Goal: Answer question/provide support: Answer question/provide support

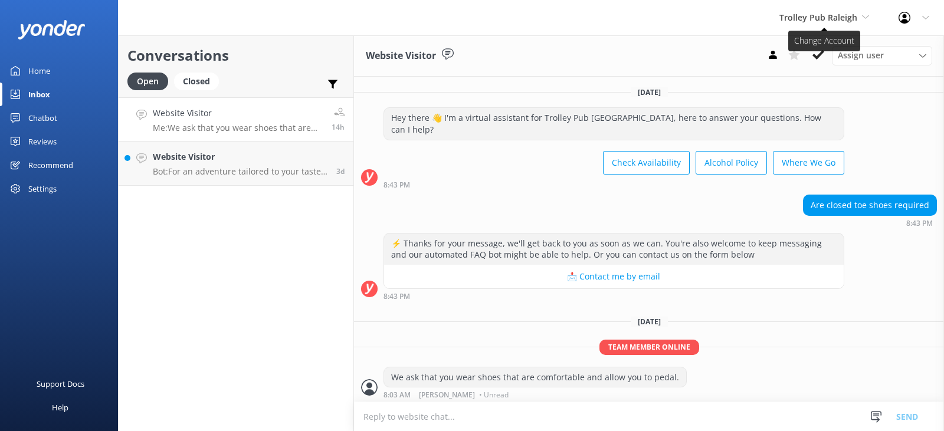
click at [840, 14] on span "Trolley Pub Raleigh" at bounding box center [819, 17] width 78 height 11
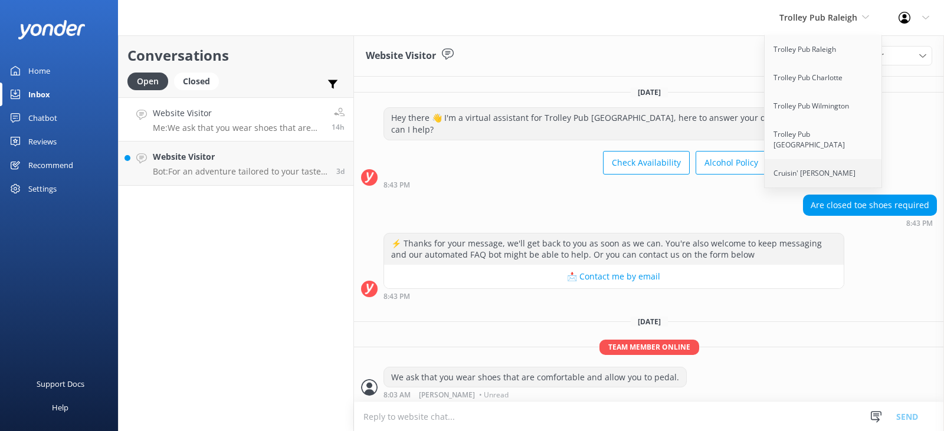
click at [821, 162] on link "Cruisin' [PERSON_NAME]" at bounding box center [824, 173] width 118 height 28
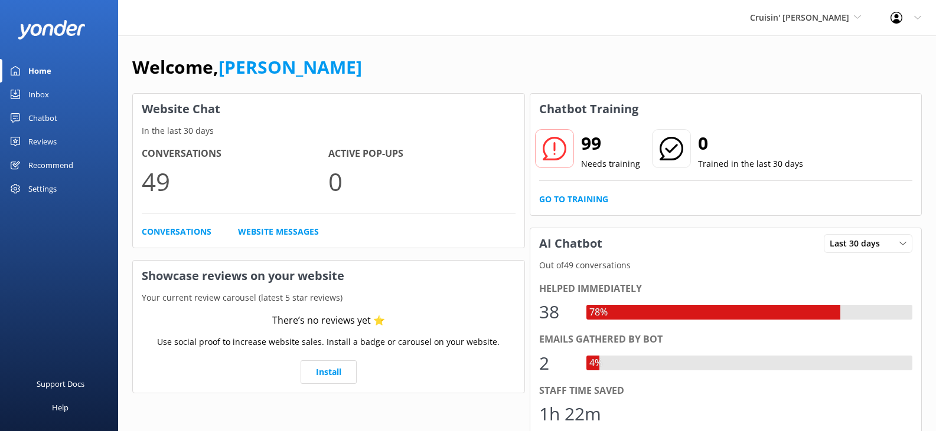
click at [44, 100] on div "Inbox" at bounding box center [38, 95] width 21 height 24
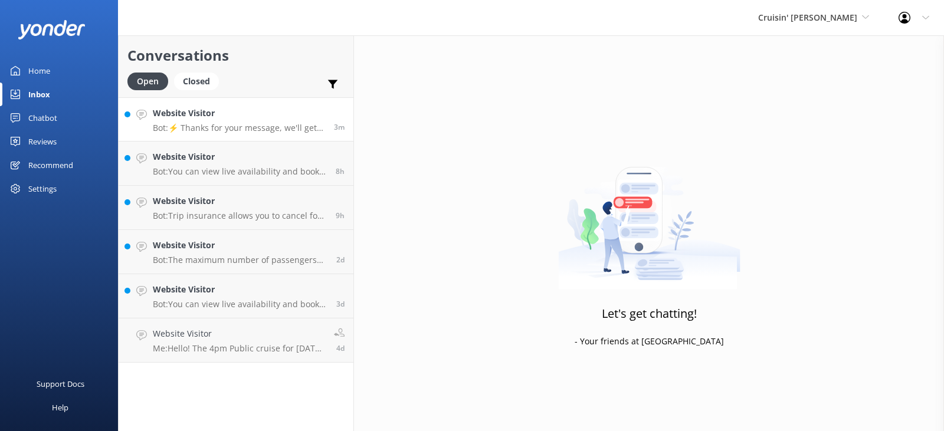
click at [271, 126] on p "Bot: ⚡ Thanks for your message, we'll get back to you as soon as we can. You're…" at bounding box center [239, 128] width 172 height 11
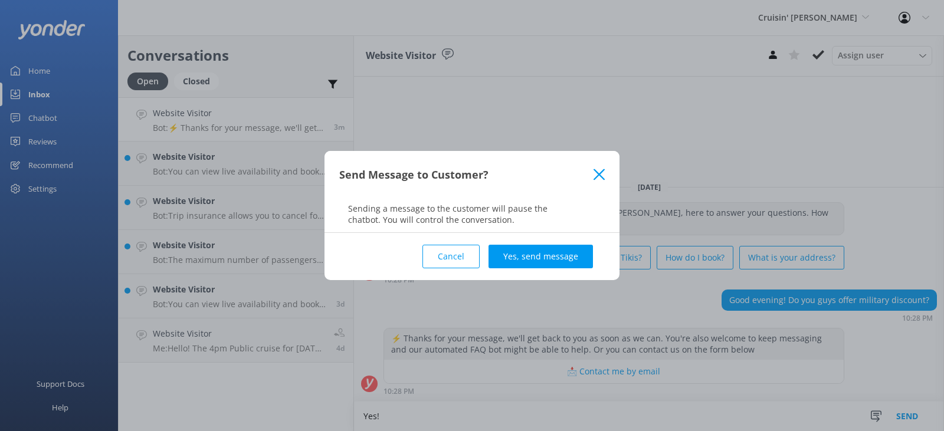
click at [601, 175] on icon at bounding box center [599, 175] width 11 height 12
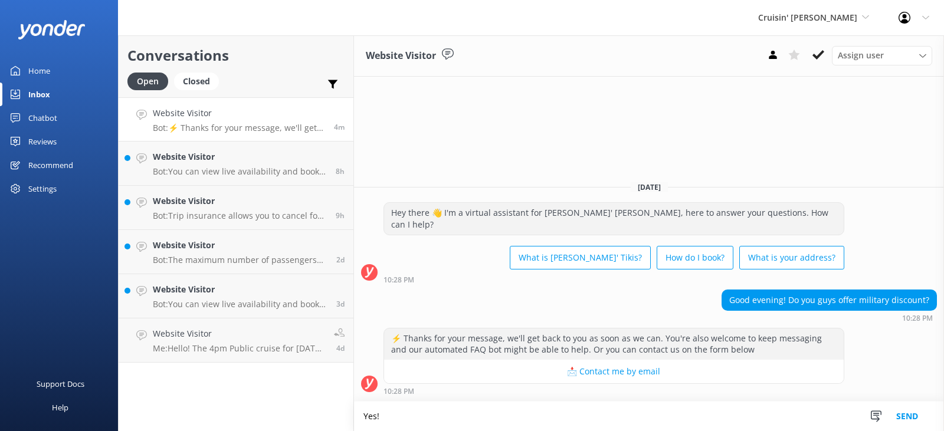
click at [407, 424] on textarea "Yes!" at bounding box center [649, 417] width 590 height 30
type textarea "Yes! It is 10% that is refunded back to the credit card used when the military …"
click at [901, 419] on button "Send" at bounding box center [907, 417] width 44 height 30
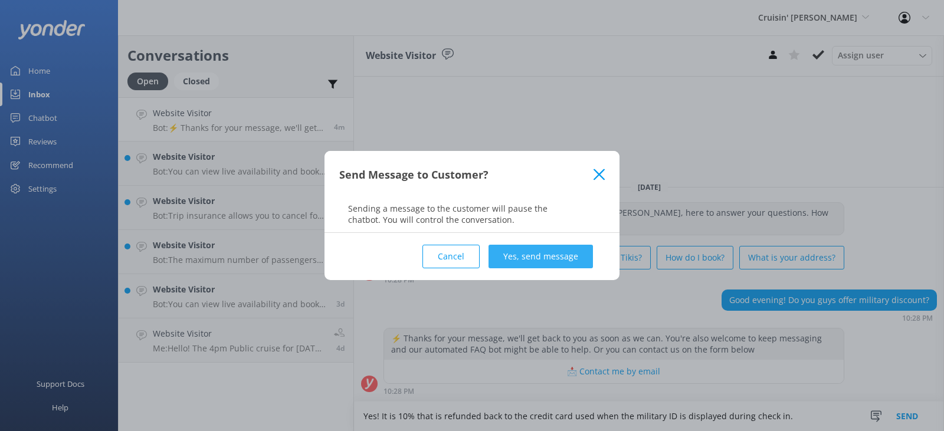
click at [528, 263] on button "Yes, send message" at bounding box center [541, 257] width 104 height 24
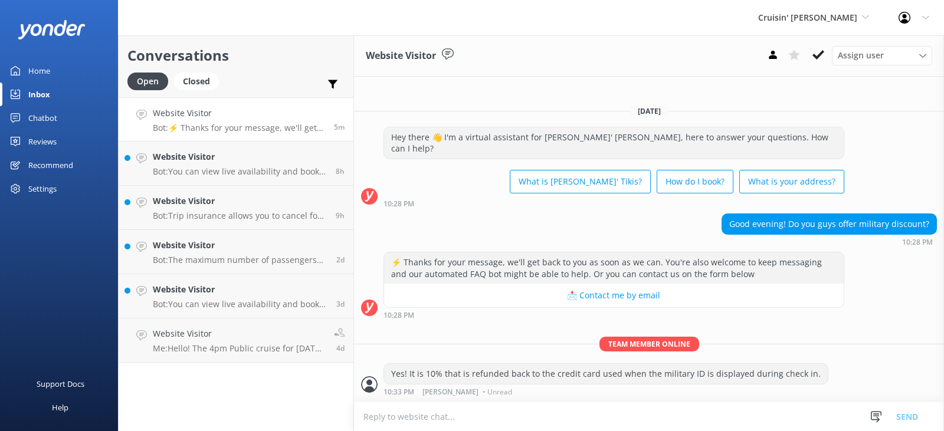
click at [41, 70] on div "Home" at bounding box center [39, 71] width 22 height 24
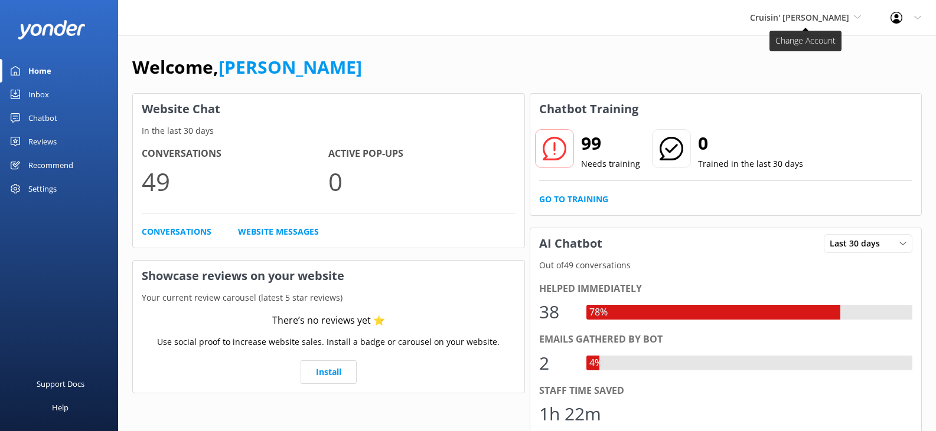
click at [820, 17] on span "Cruisin' [PERSON_NAME]" at bounding box center [799, 17] width 99 height 11
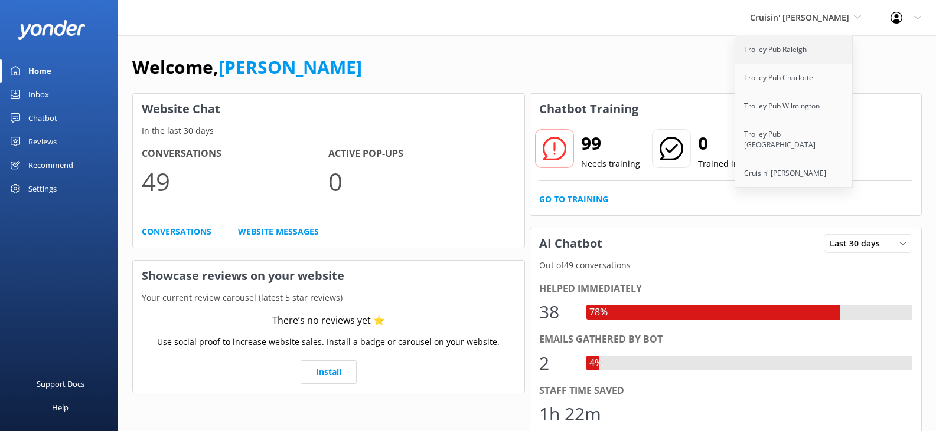
click at [791, 49] on link "Trolley Pub Raleigh" at bounding box center [794, 49] width 118 height 28
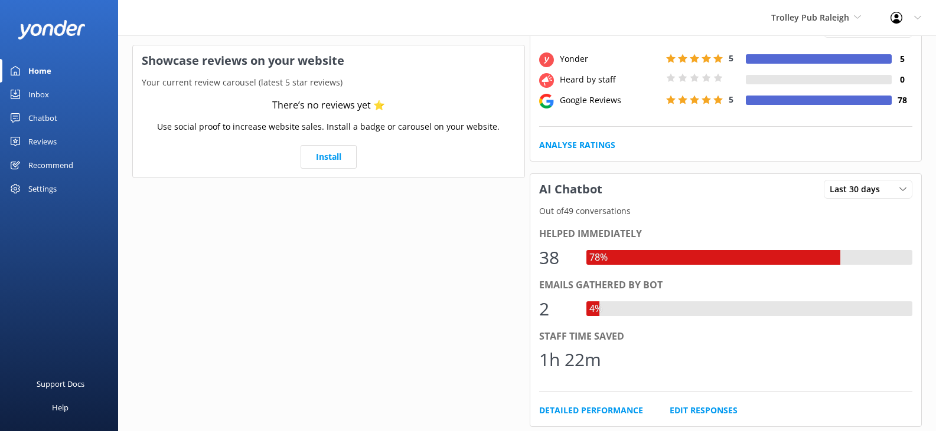
scroll to position [236, 0]
